Goal: Use online tool/utility: Utilize a website feature to perform a specific function

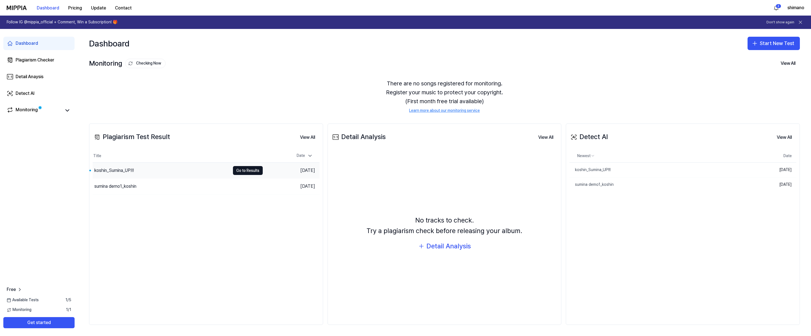
click at [116, 169] on div "koshin_Sumina_UP!!!" at bounding box center [114, 170] width 40 height 7
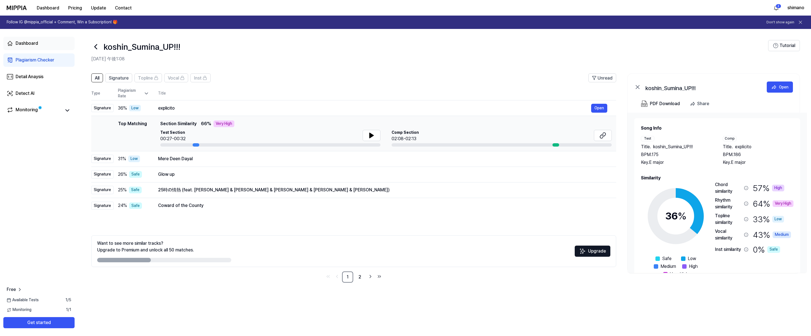
click at [27, 41] on div "Dashboard" at bounding box center [27, 43] width 23 height 7
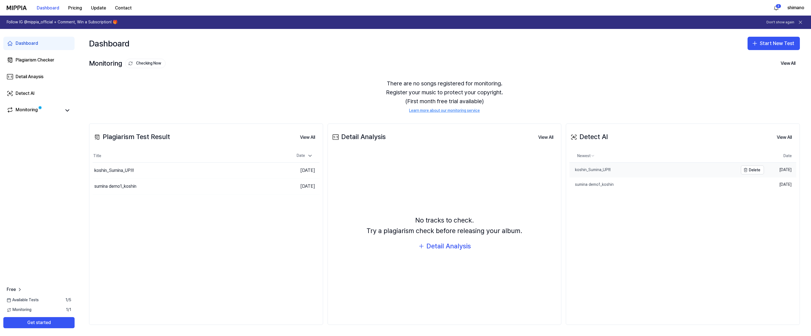
click at [591, 171] on div "koshin_Sumina_UP!!!" at bounding box center [590, 170] width 41 height 6
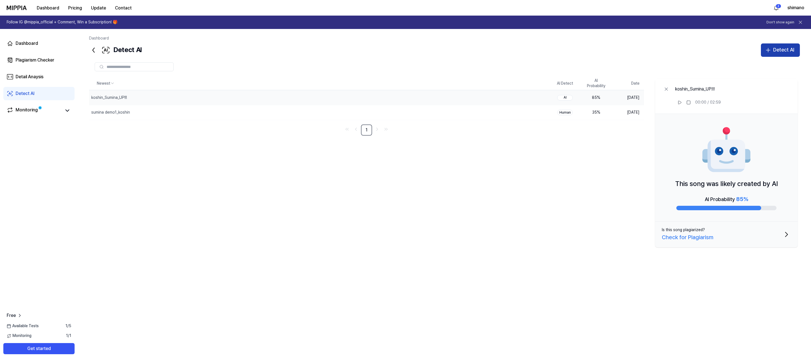
click at [781, 49] on div "Detect AI" at bounding box center [783, 50] width 21 height 8
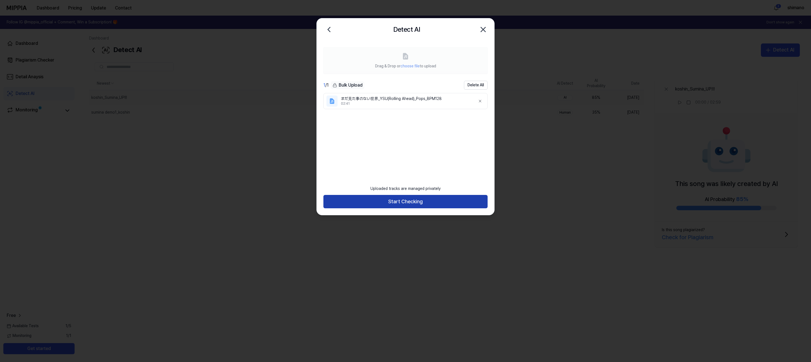
click at [448, 204] on button "Start Checking" at bounding box center [405, 201] width 164 height 13
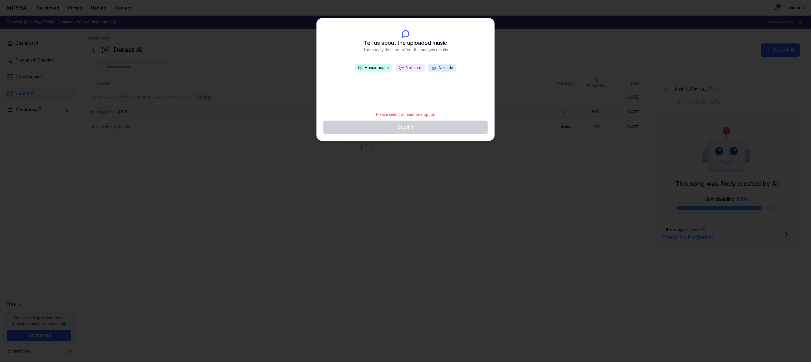
click at [411, 68] on button "💬 Not sure" at bounding box center [410, 68] width 29 height 8
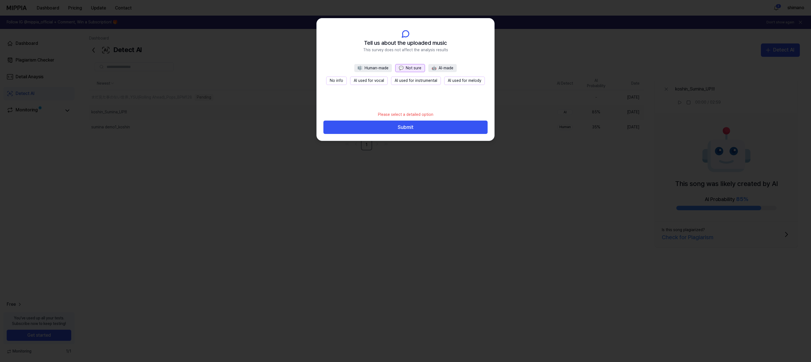
click at [341, 81] on button "No info" at bounding box center [336, 81] width 21 height 8
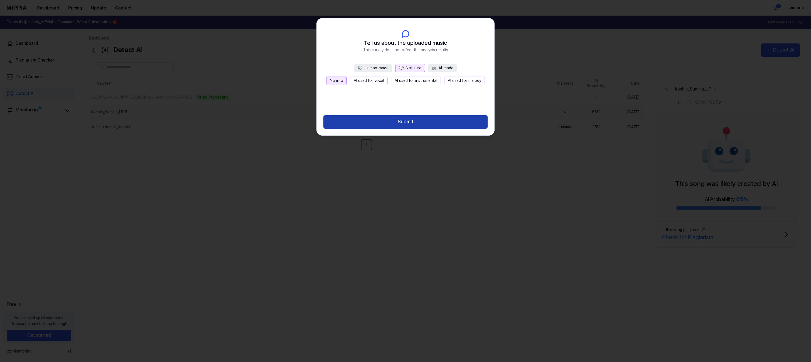
click at [417, 123] on button "Submit" at bounding box center [405, 121] width 164 height 13
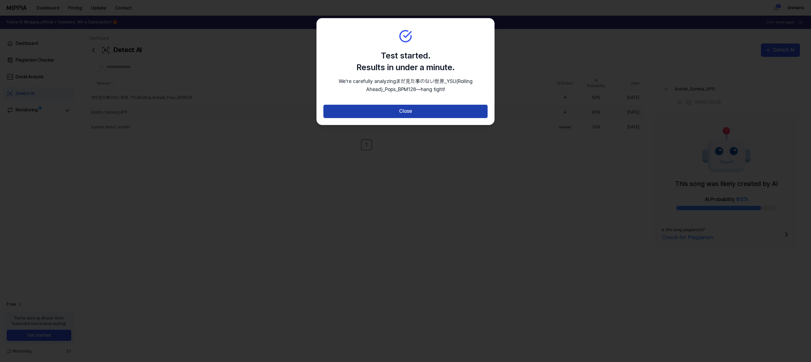
click at [405, 115] on button "Close" at bounding box center [405, 111] width 164 height 13
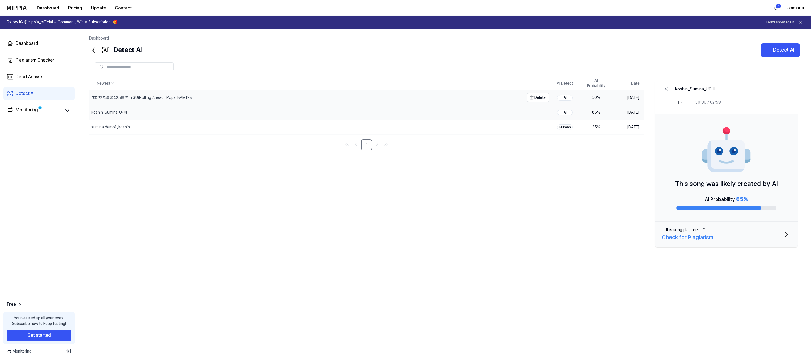
click at [177, 93] on div "まだ見た事のない世界_YSU(Rolling Ahead)_Pops_BPM128" at bounding box center [306, 97] width 435 height 14
